Goal: Transaction & Acquisition: Subscribe to service/newsletter

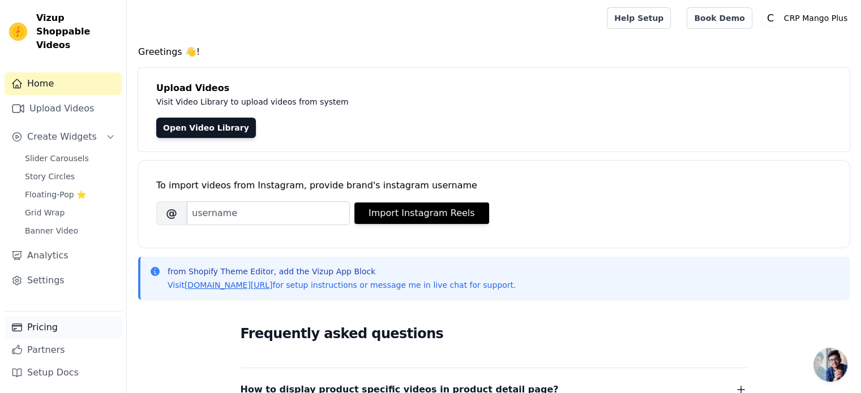
click at [45, 323] on link "Pricing" at bounding box center [63, 327] width 117 height 23
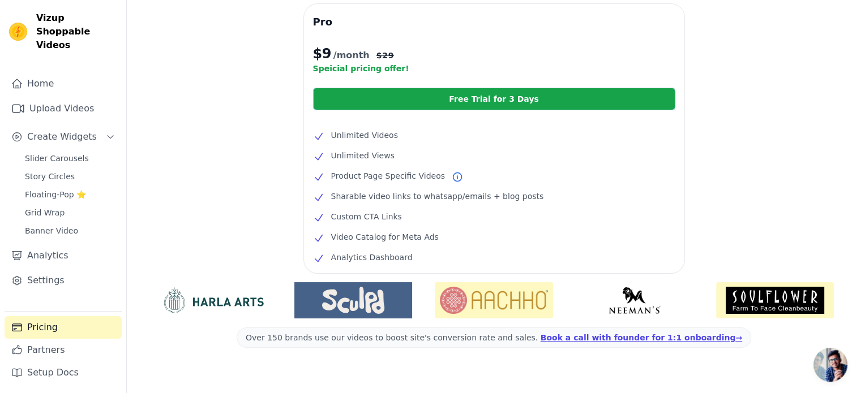
scroll to position [226, 0]
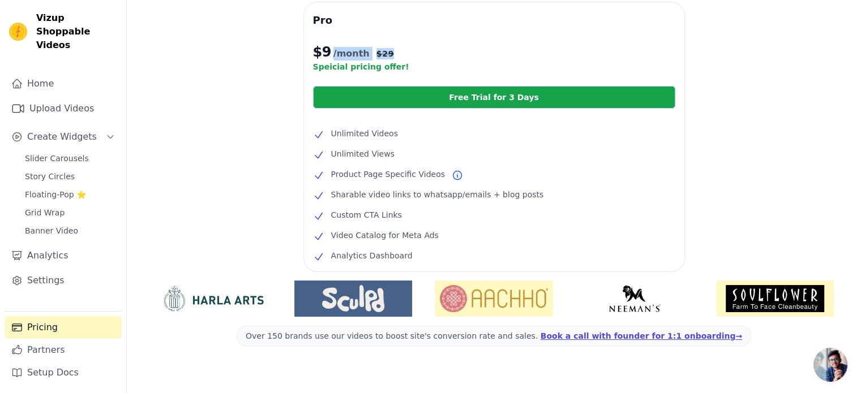
drag, startPoint x: 398, startPoint y: 54, endPoint x: 319, endPoint y: 54, distance: 79.2
click at [325, 55] on p "$ 9 /month $ 29" at bounding box center [494, 52] width 362 height 18
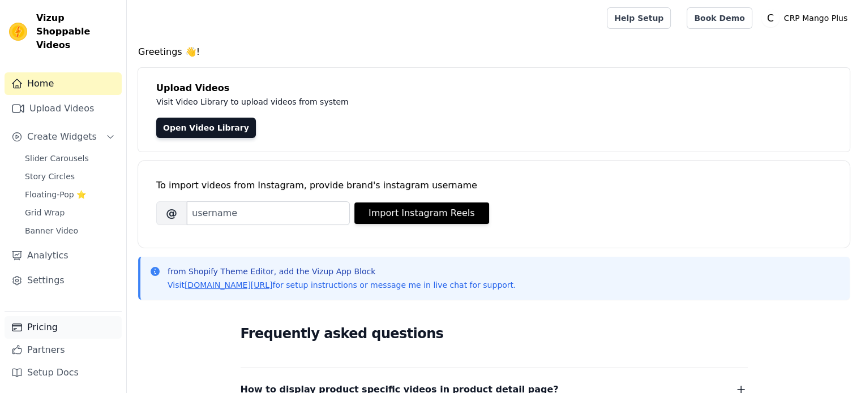
click at [57, 319] on link "Pricing" at bounding box center [63, 327] width 117 height 23
click at [54, 325] on link "Pricing" at bounding box center [63, 327] width 117 height 23
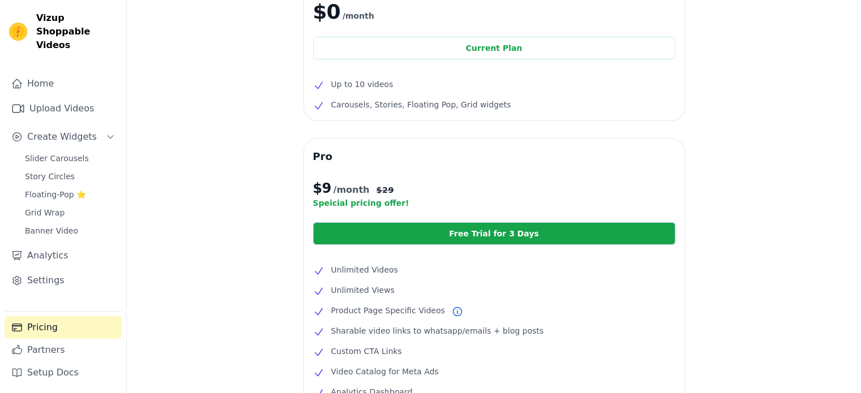
scroll to position [113, 0]
